Goal: Find specific page/section: Find specific page/section

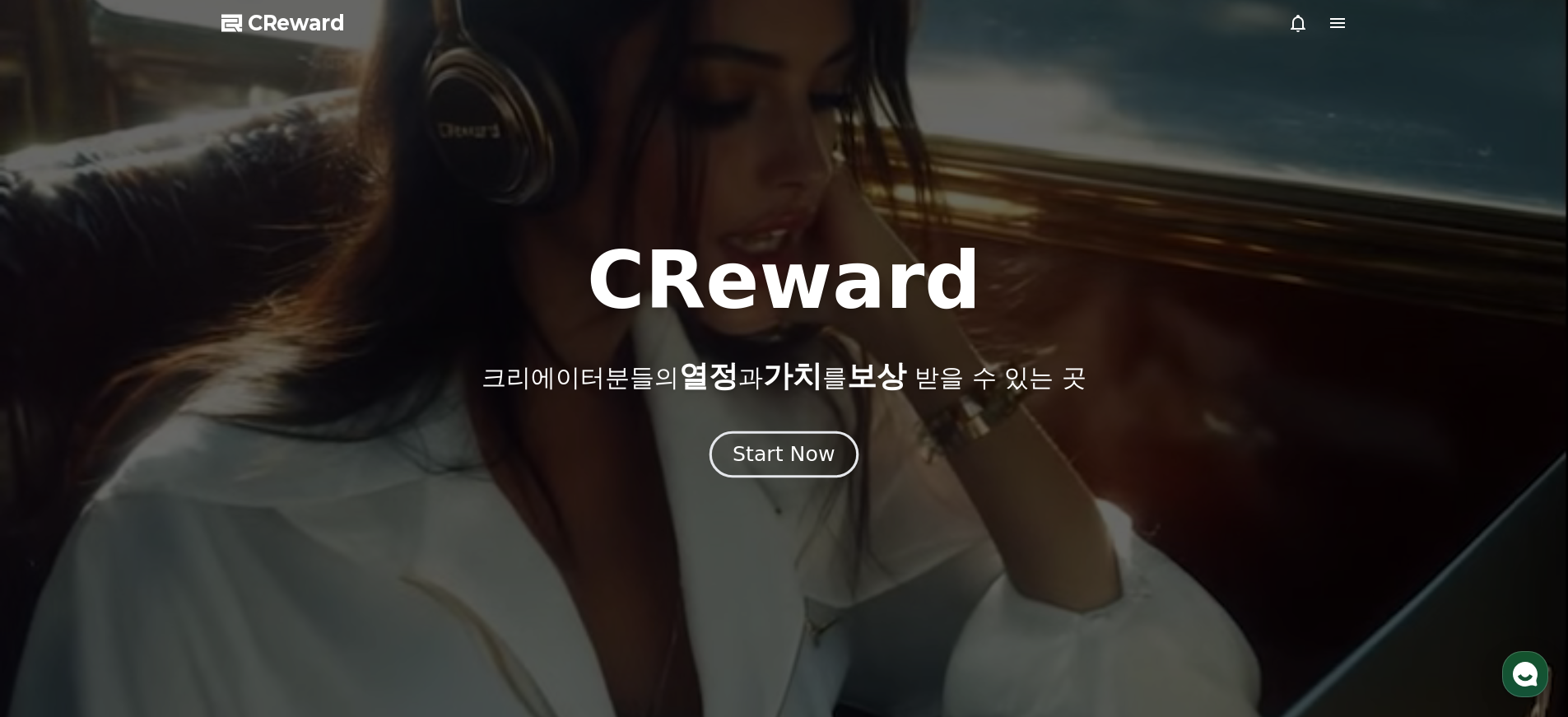
click at [811, 432] on button "Start Now" at bounding box center [783, 455] width 149 height 47
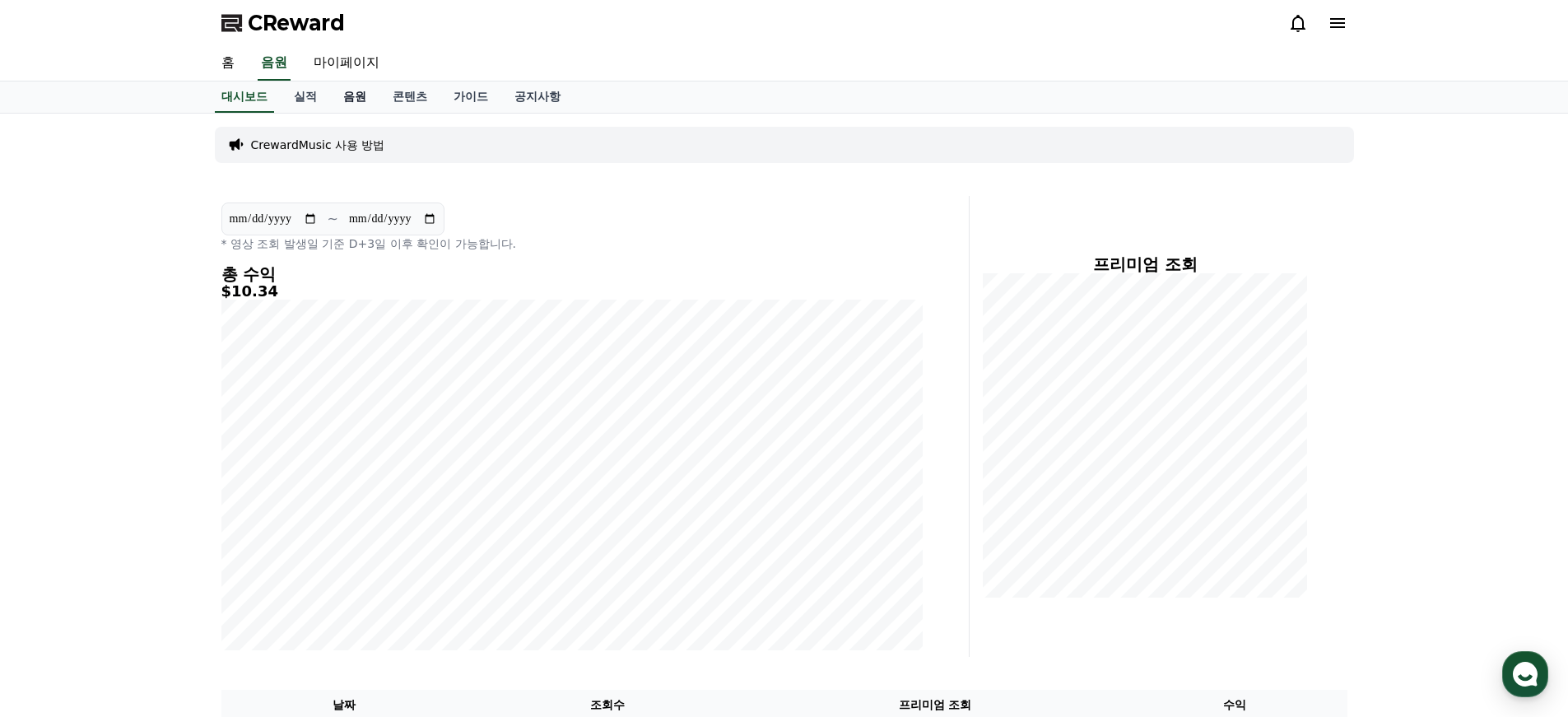
click at [342, 97] on link "음원" at bounding box center [354, 97] width 50 height 31
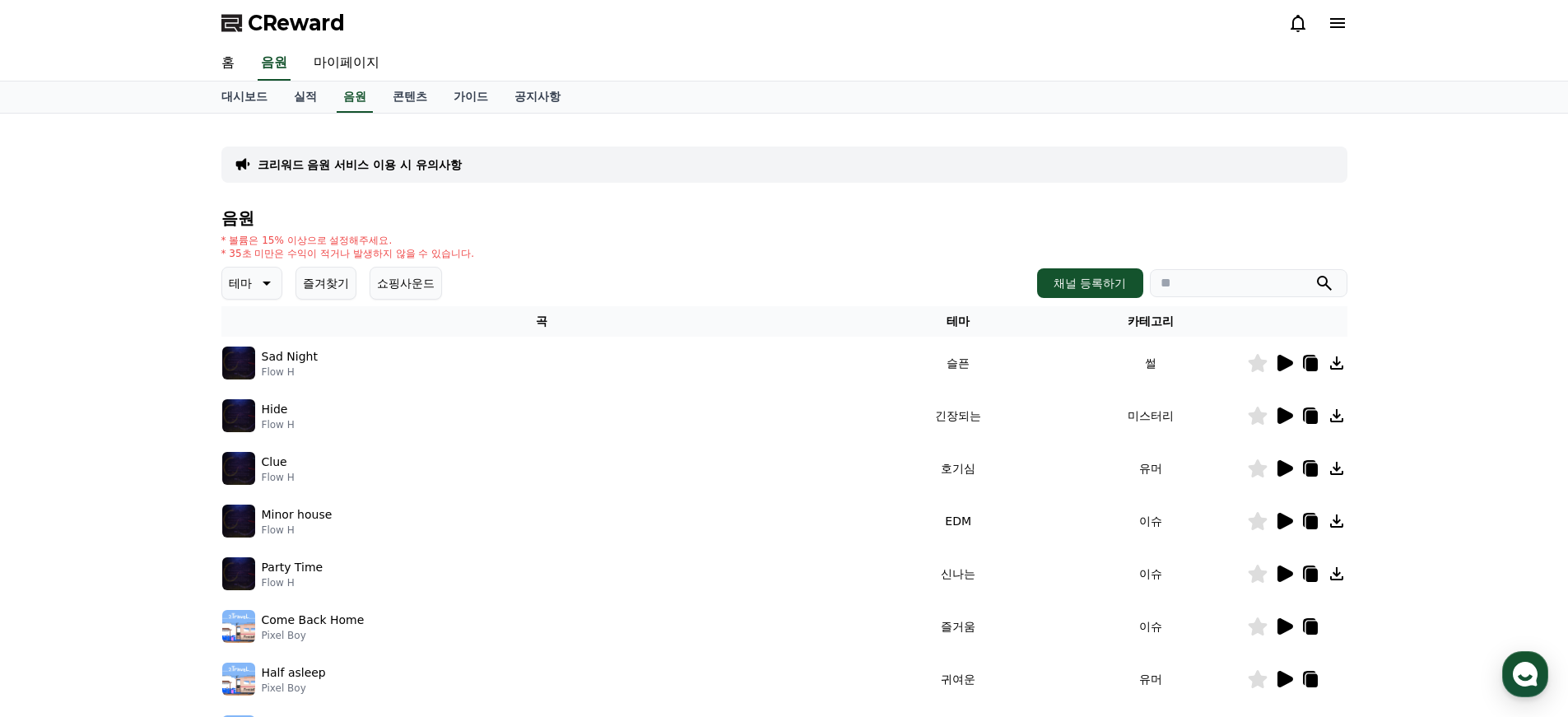
click at [1254, 289] on input "search" at bounding box center [1248, 283] width 197 height 28
type input "*"
type input "****"
click at [1314, 273] on button "submit" at bounding box center [1324, 283] width 19 height 19
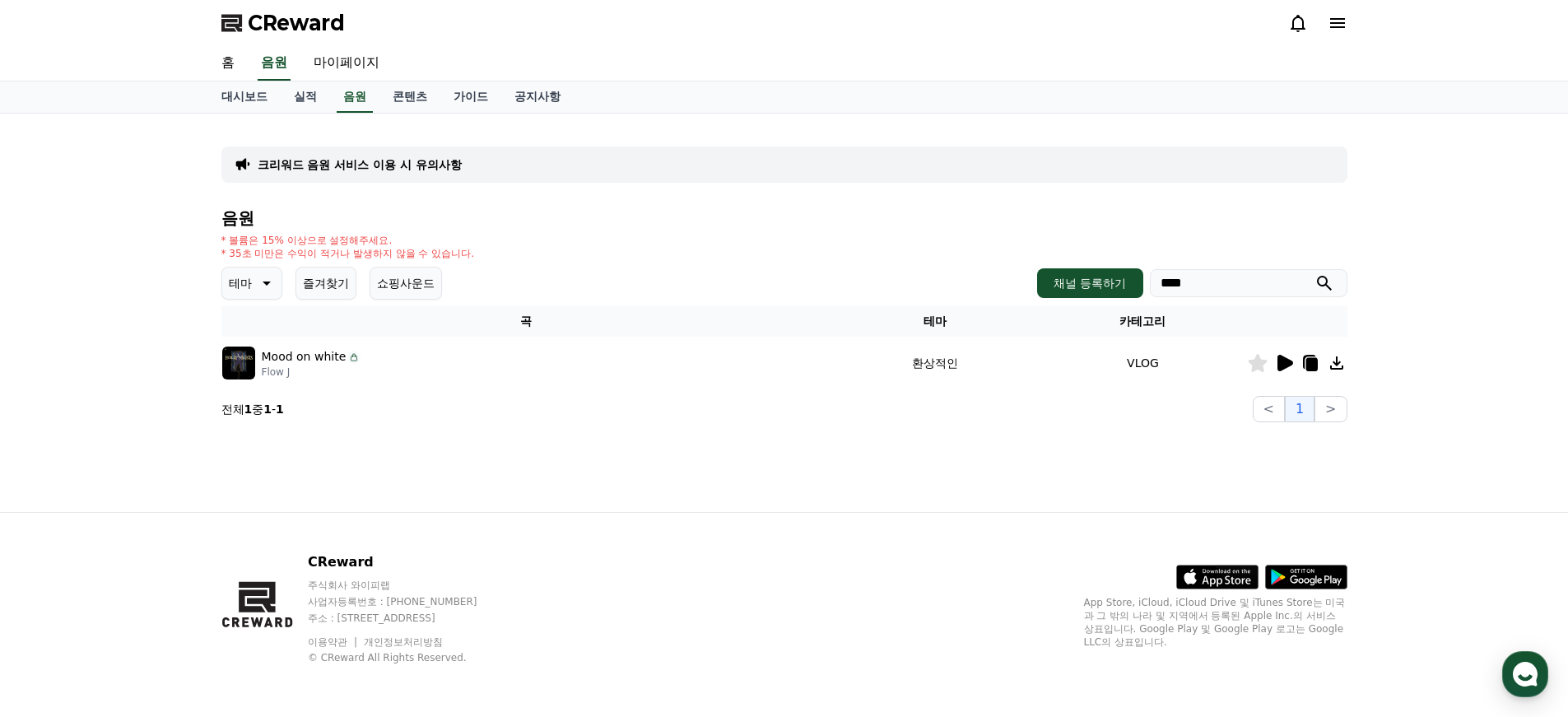
click at [1313, 362] on icon at bounding box center [1311, 365] width 12 height 13
